Goal: Transaction & Acquisition: Obtain resource

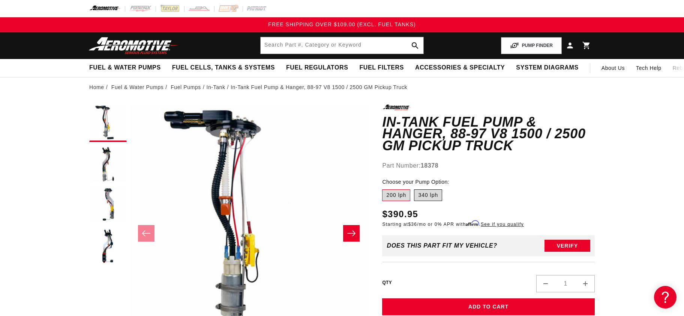
click at [426, 189] on label "340 lph" at bounding box center [428, 195] width 28 height 12
click at [415, 188] on input "340 lph" at bounding box center [414, 188] width 0 height 0
radio input "true"
click at [402, 189] on label "200 lph" at bounding box center [396, 195] width 28 height 12
click at [385, 188] on input "200 lph" at bounding box center [384, 188] width 0 height 0
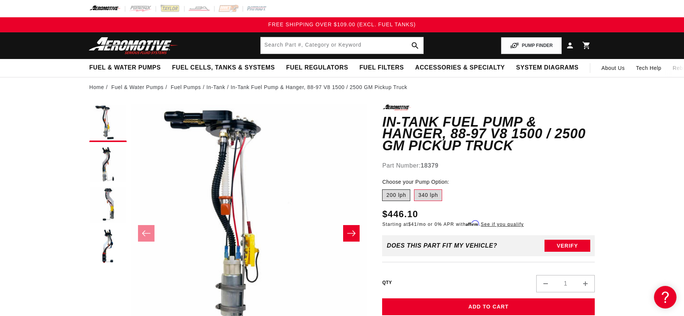
radio input "true"
click at [105, 155] on button "Load image 2 in gallery view" at bounding box center [108, 165] width 38 height 38
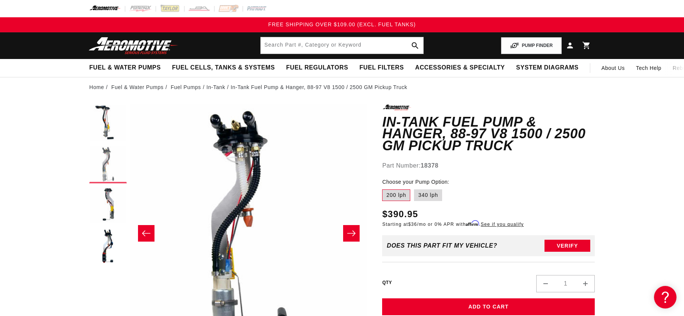
scroll to position [0, 237]
click at [107, 197] on button "Load image 3 in gallery view" at bounding box center [108, 206] width 38 height 38
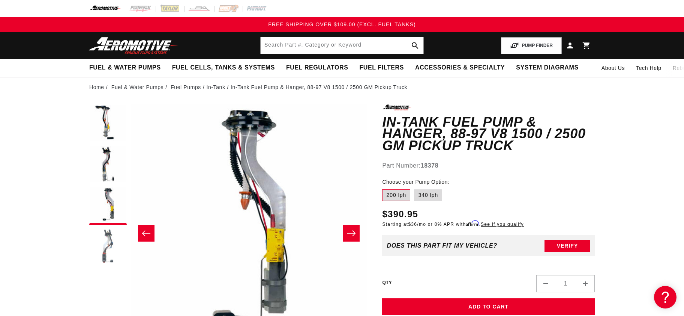
click at [105, 239] on button "Load image 4 in gallery view" at bounding box center [108, 247] width 38 height 38
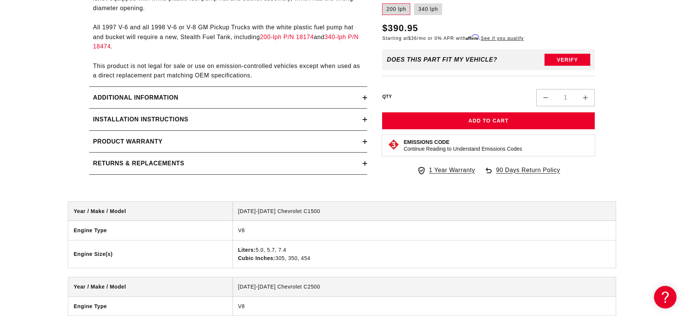
scroll to position [1144, 0]
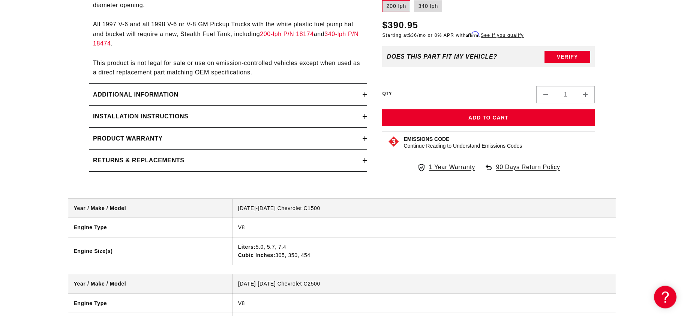
click at [364, 97] on icon at bounding box center [365, 94] width 5 height 5
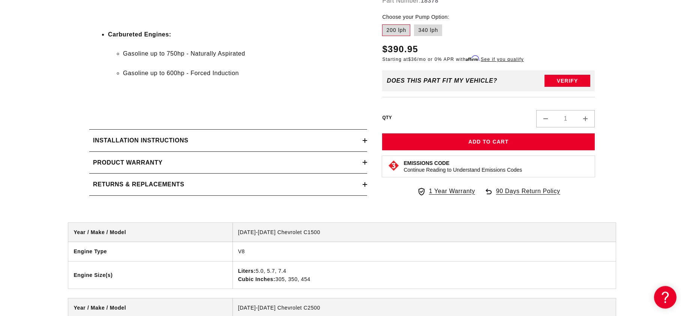
scroll to position [1713, 0]
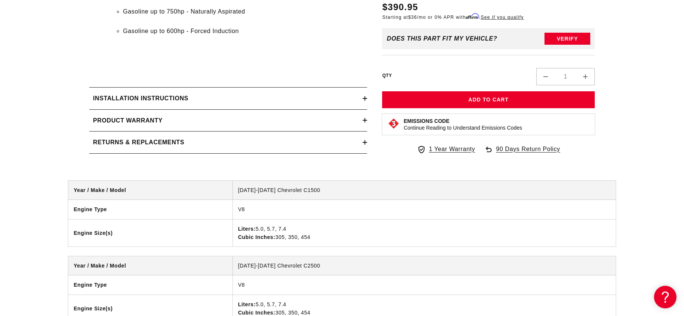
click at [203, 103] on div "Installation Instructions" at bounding box center [225, 98] width 273 height 10
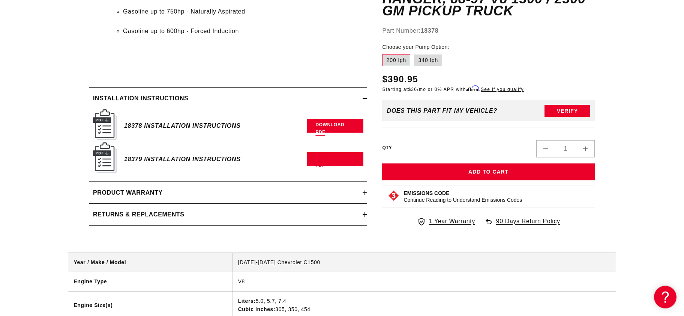
click at [332, 132] on link "Download PDF" at bounding box center [335, 126] width 56 height 14
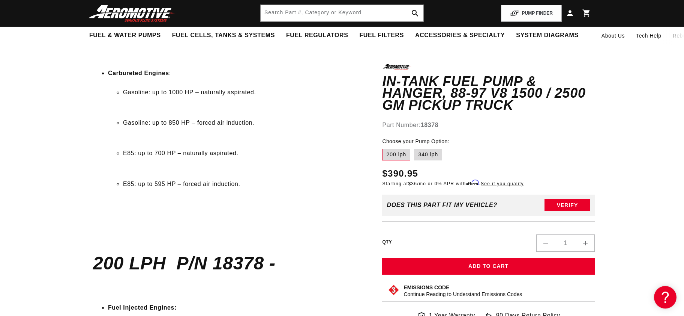
scroll to position [0, 0]
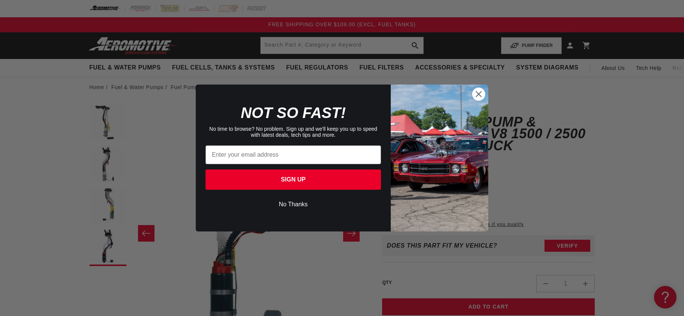
click at [290, 202] on button "No Thanks" at bounding box center [294, 204] width 176 height 14
